Goal: Transaction & Acquisition: Purchase product/service

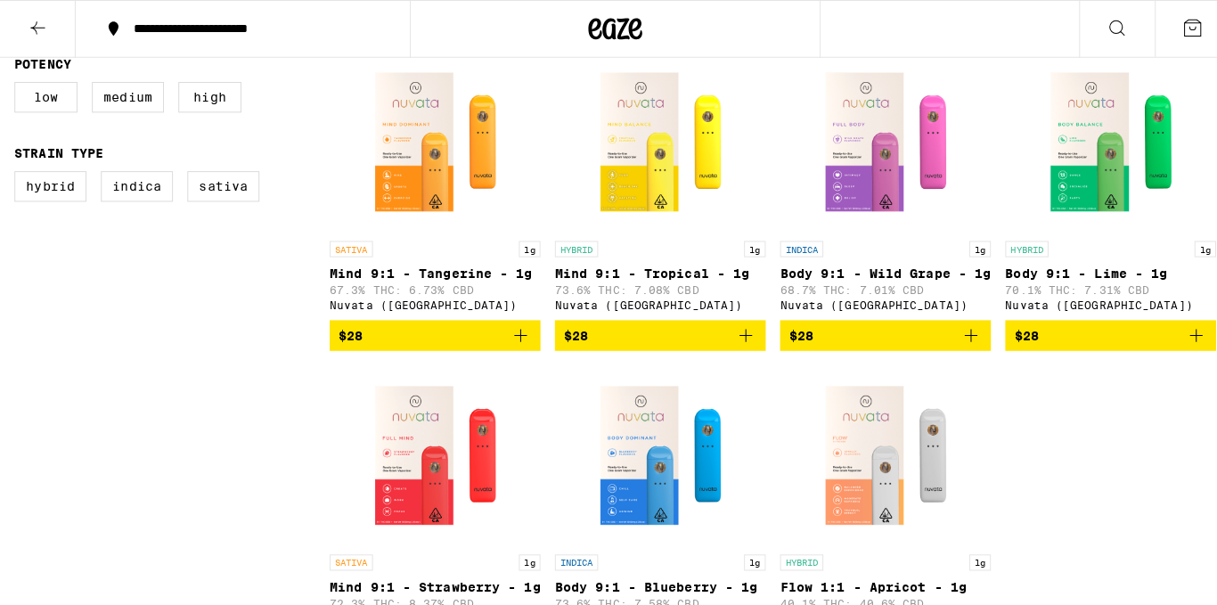
scroll to position [520, 0]
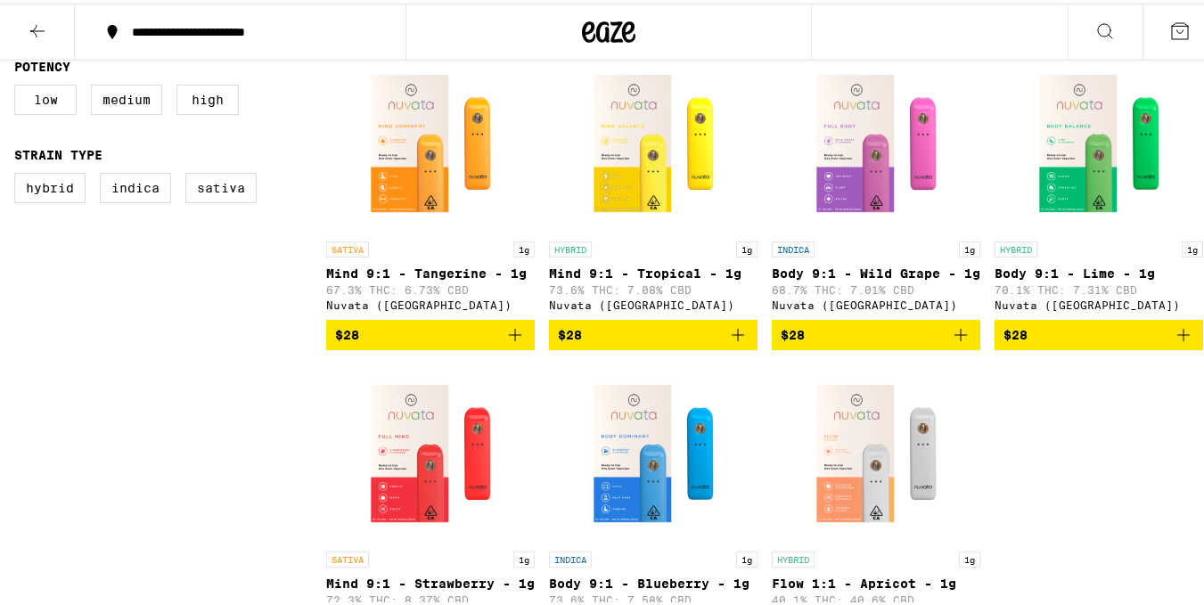
click at [834, 242] on div "INDICA 1g" at bounding box center [876, 246] width 209 height 16
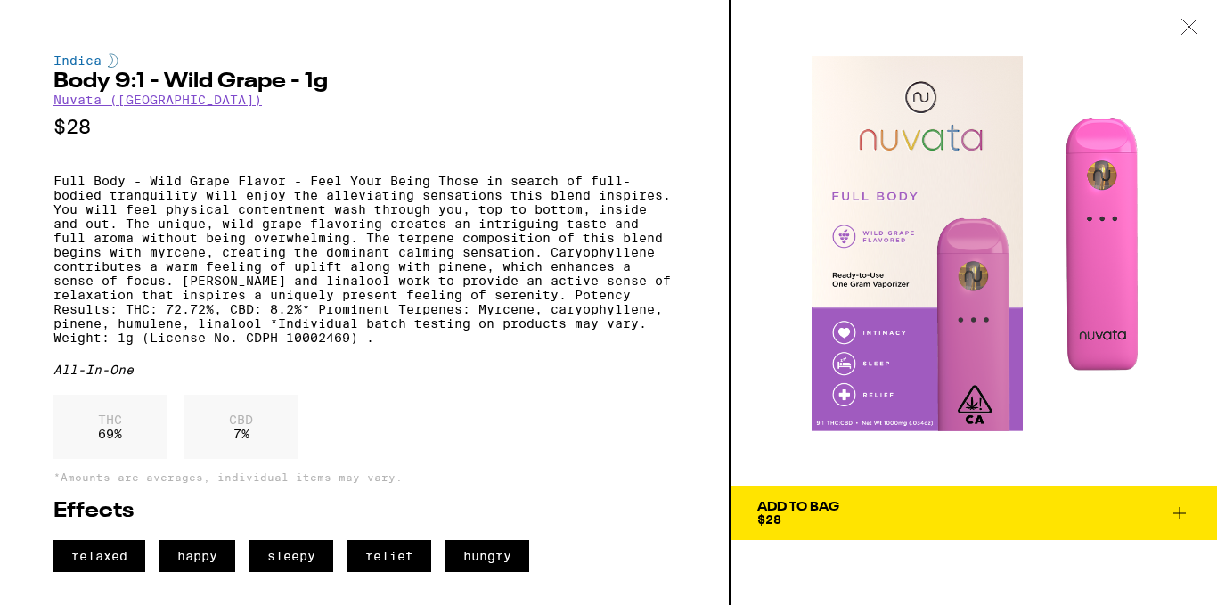
click at [910, 506] on span "Add To Bag $28" at bounding box center [974, 513] width 433 height 25
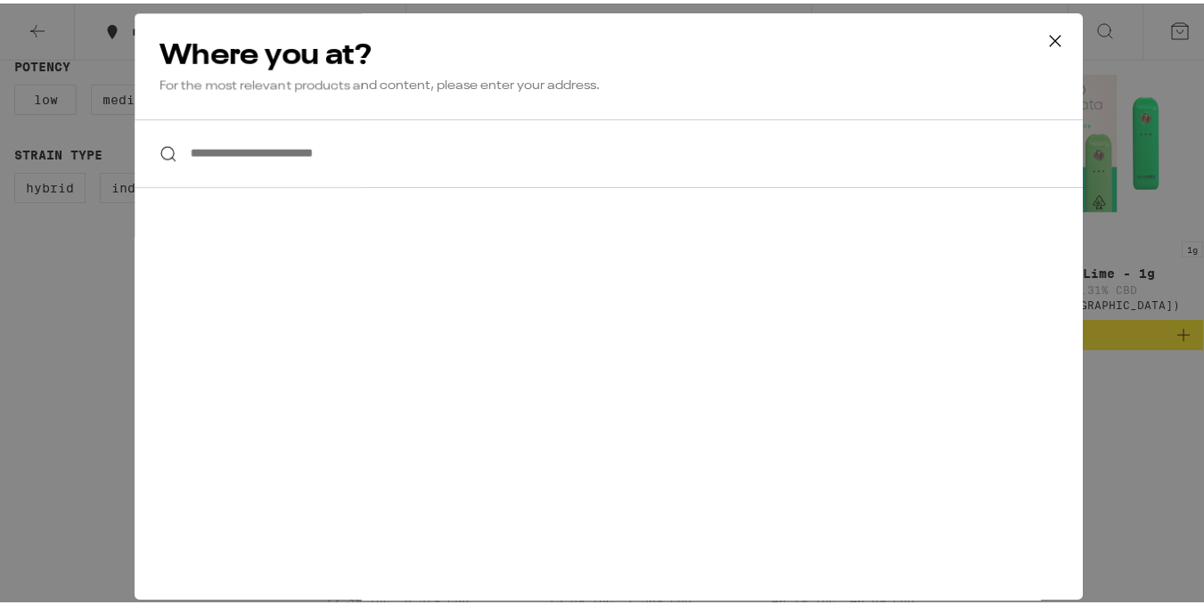
click at [474, 174] on input "**********" at bounding box center [609, 150] width 948 height 69
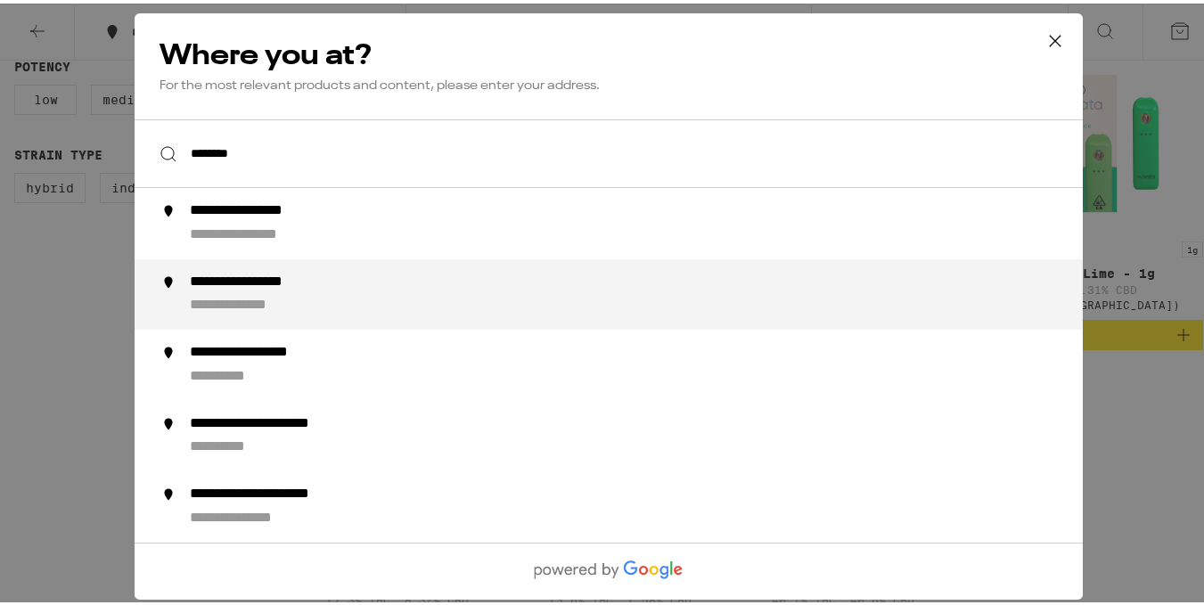
click at [469, 270] on li "**********" at bounding box center [609, 290] width 948 height 71
type input "**********"
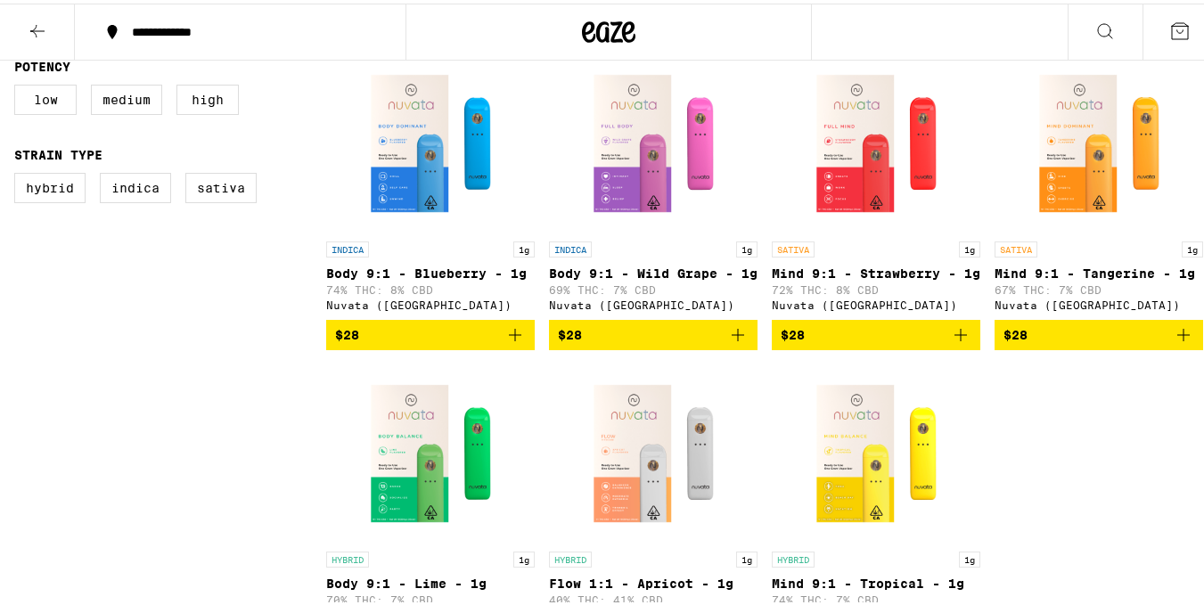
click at [617, 236] on link "INDICA 1g Body 9:1 - Wild Grape - 1g 69% THC: 7% CBD Nuvata (CA)" at bounding box center [653, 184] width 209 height 266
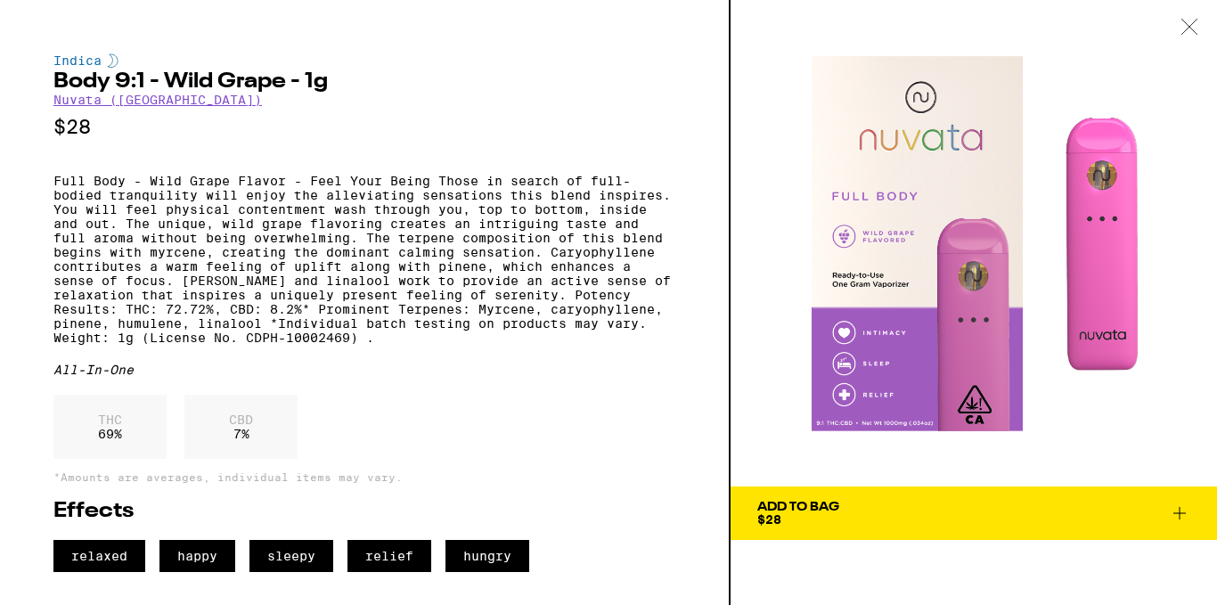
scroll to position [5, 0]
click at [859, 501] on span "Add To Bag $28" at bounding box center [974, 513] width 433 height 25
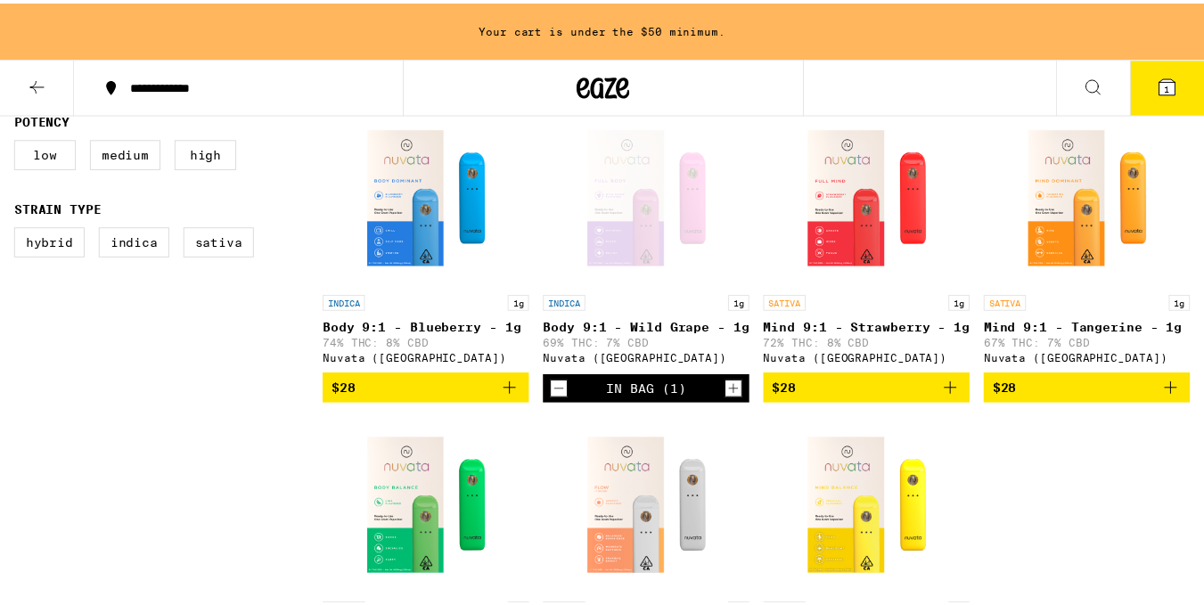
scroll to position [577, 0]
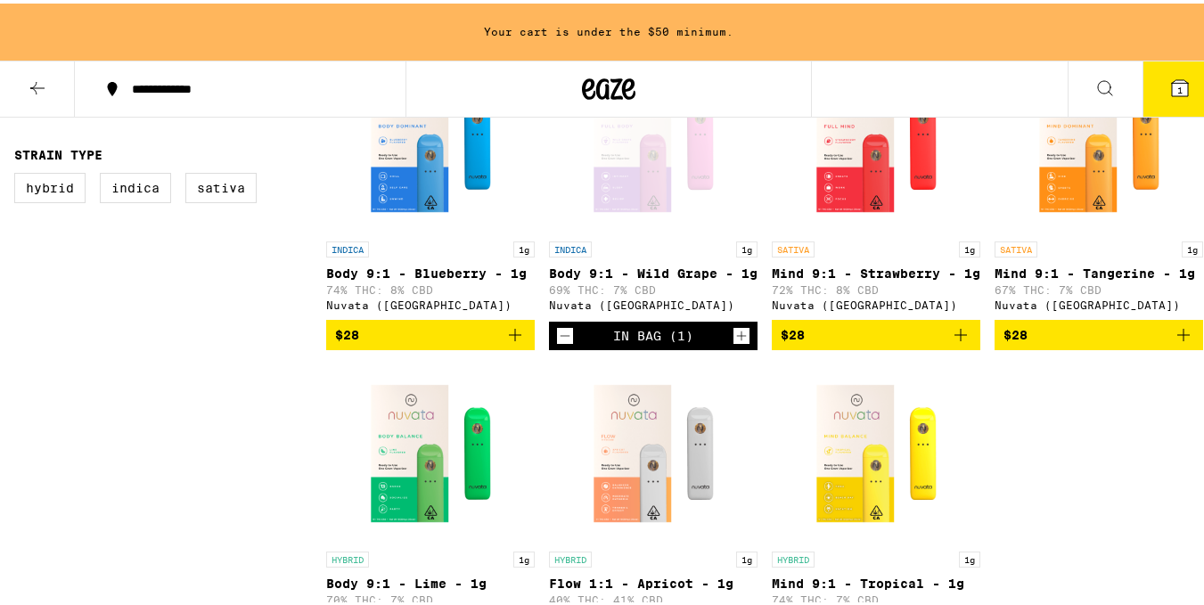
click at [737, 338] on icon "Increment" at bounding box center [742, 333] width 10 height 10
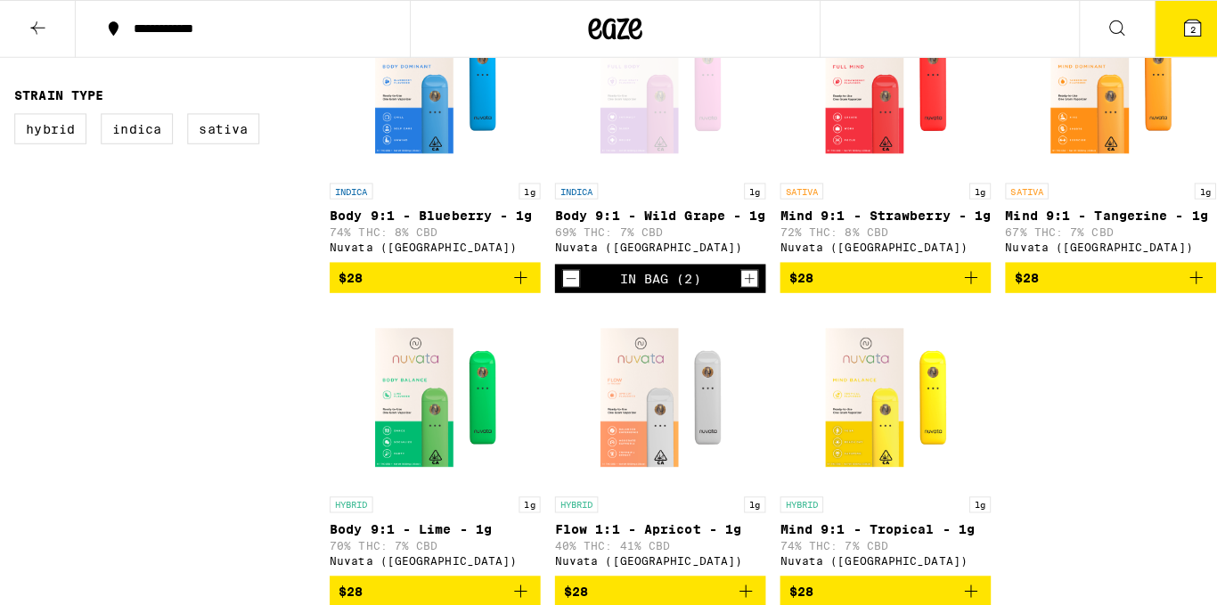
scroll to position [520, 0]
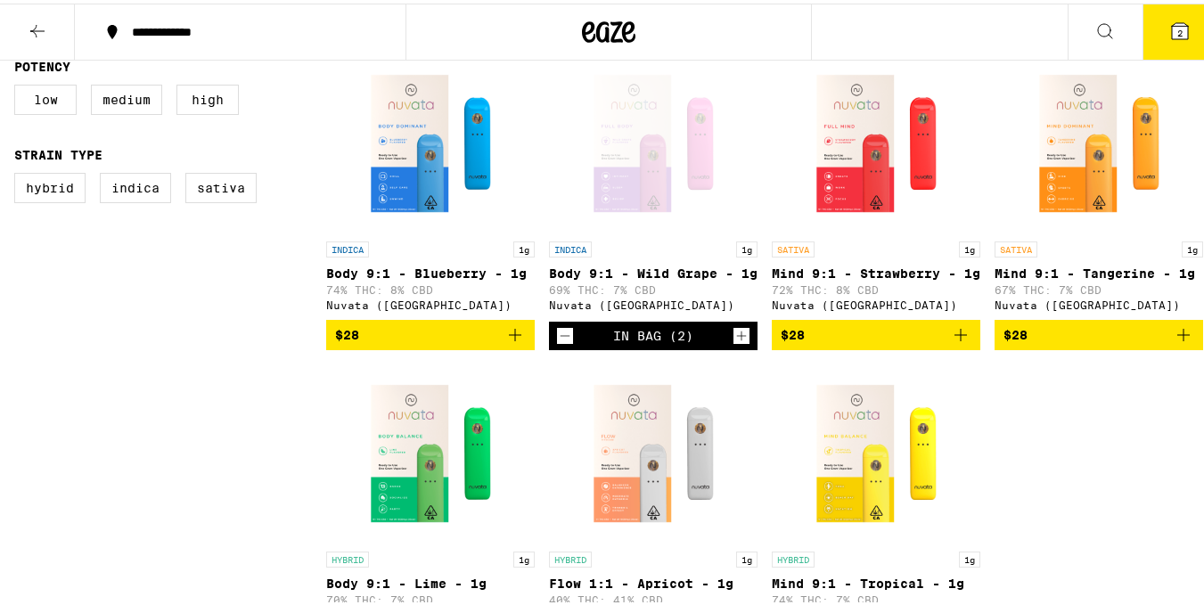
click at [1143, 43] on button "2" at bounding box center [1180, 28] width 75 height 55
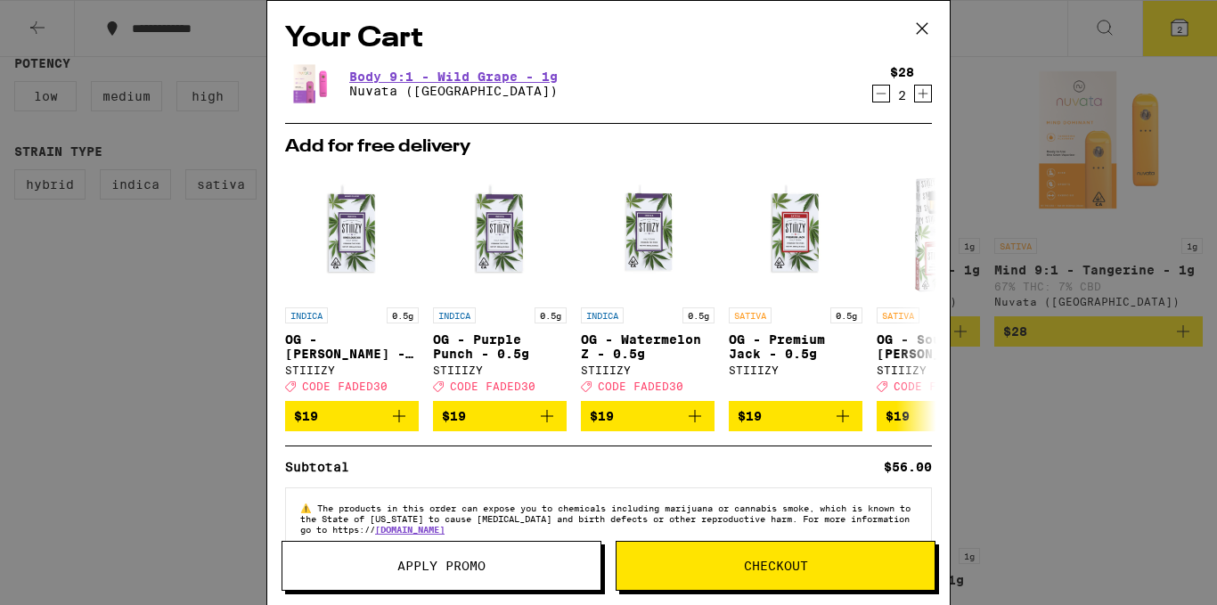
click at [766, 562] on span "Checkout" at bounding box center [776, 566] width 64 height 12
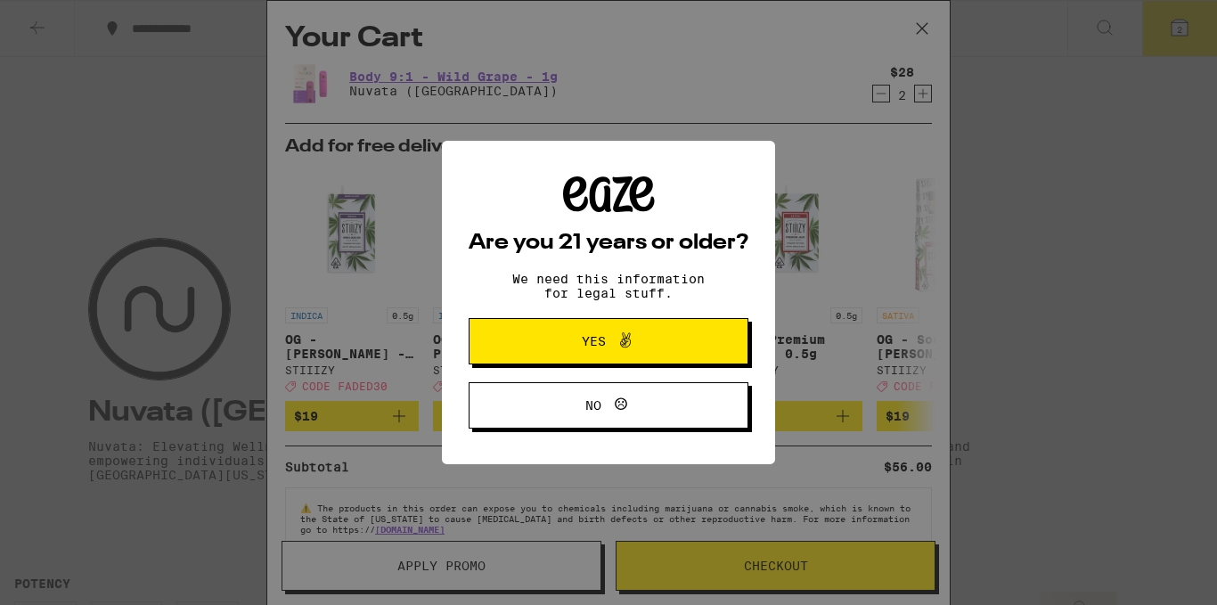
click at [649, 401] on span "No" at bounding box center [608, 405] width 135 height 23
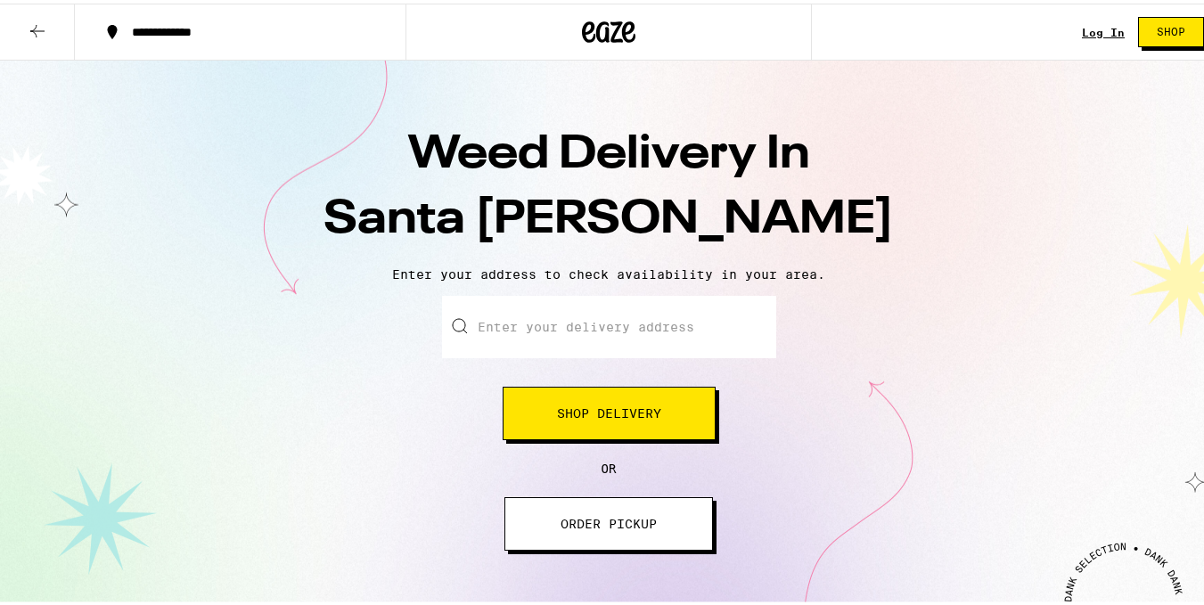
click at [610, 520] on span "ORDER PICKUP" at bounding box center [609, 520] width 96 height 12
